Goal: Information Seeking & Learning: Check status

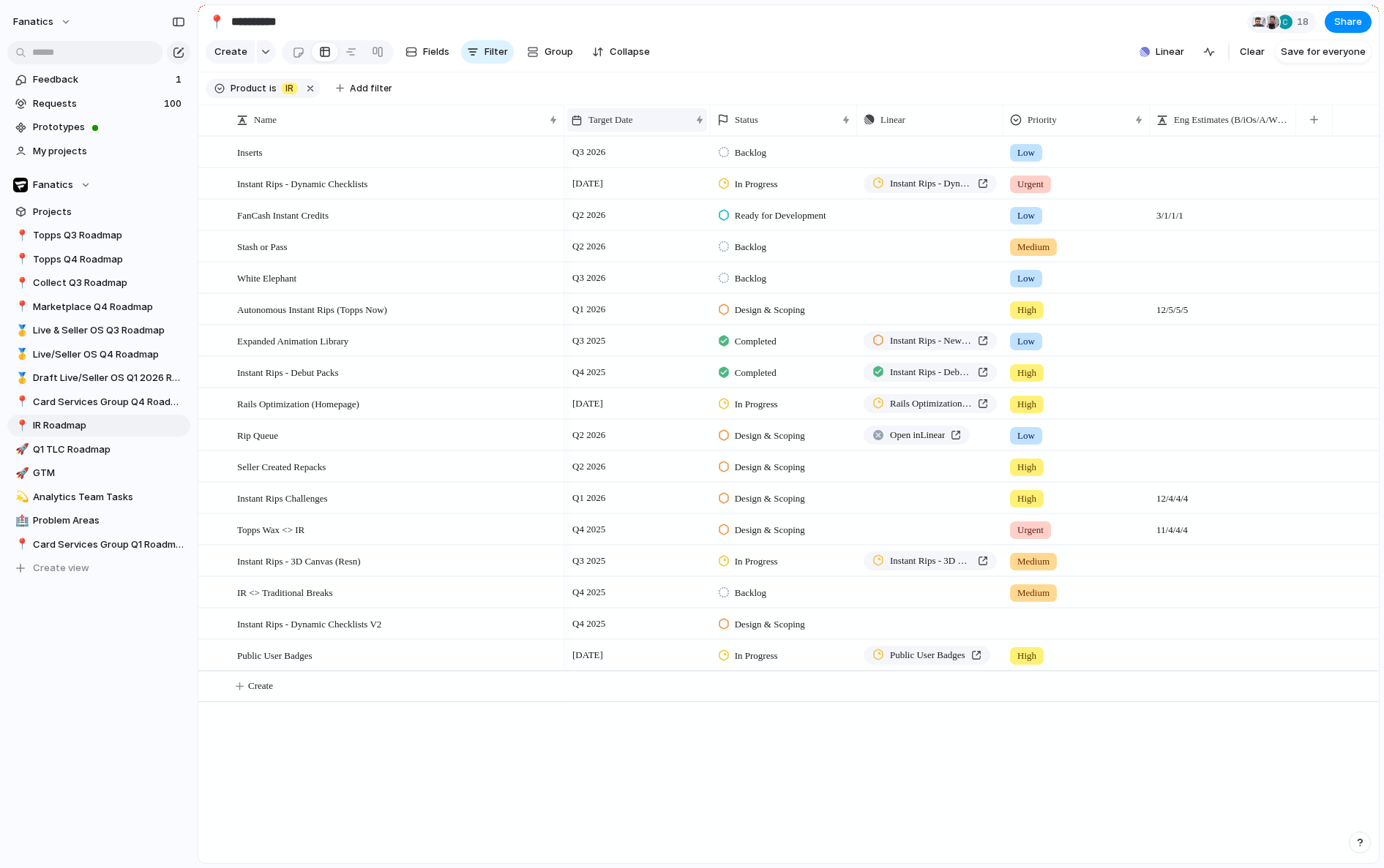
click at [657, 112] on div "Target Date" at bounding box center [637, 119] width 140 height 23
click at [642, 205] on span "Sort ascending" at bounding box center [631, 200] width 71 height 15
